Goal: Task Accomplishment & Management: Manage account settings

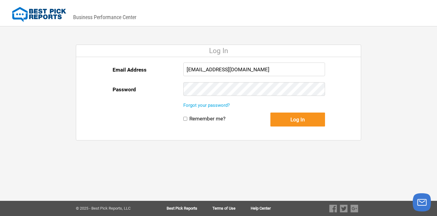
type input "[EMAIL_ADDRESS][DOMAIN_NAME]"
click at [284, 122] on button "Log In" at bounding box center [297, 119] width 55 height 14
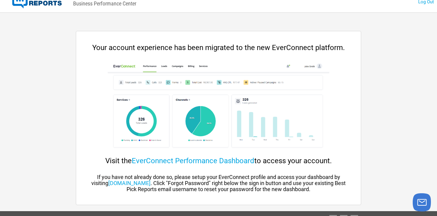
scroll to position [24, 0]
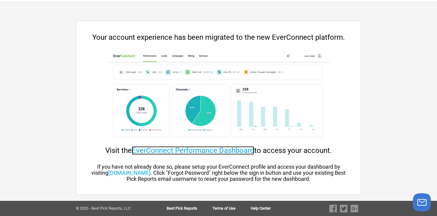
click at [202, 148] on link "EverConnect Performance Dashboard" at bounding box center [193, 150] width 122 height 8
